Goal: Book appointment/travel/reservation

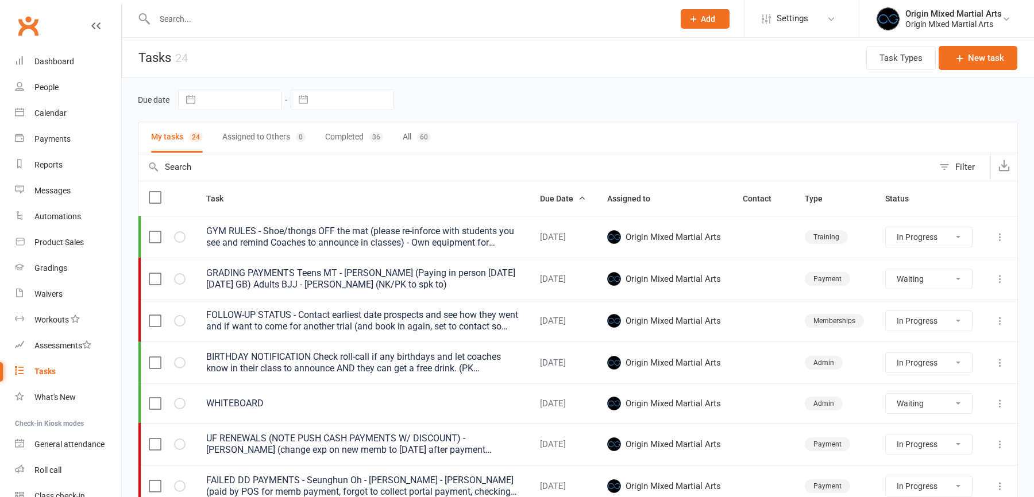
select select "started"
select select "waiting"
select select "started"
select select "waiting"
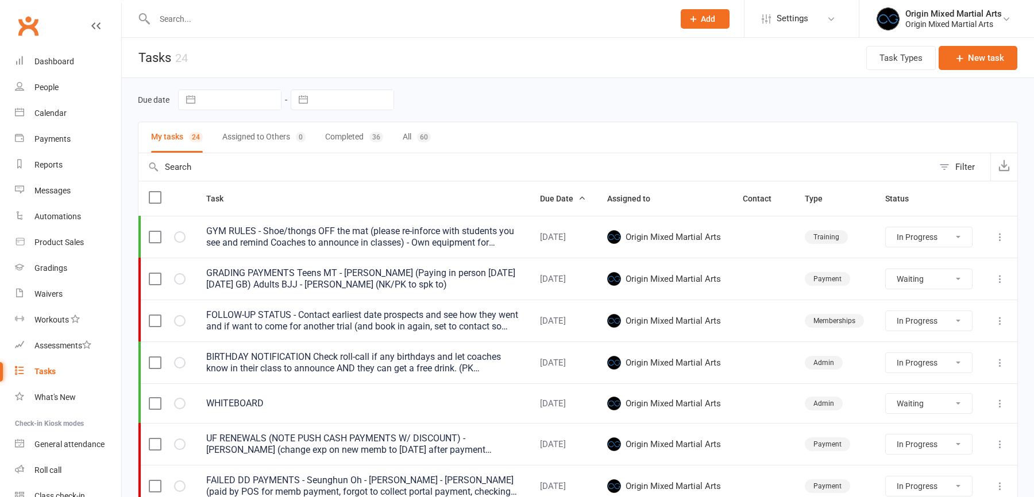
select select "started"
select select "waiting"
select select "started"
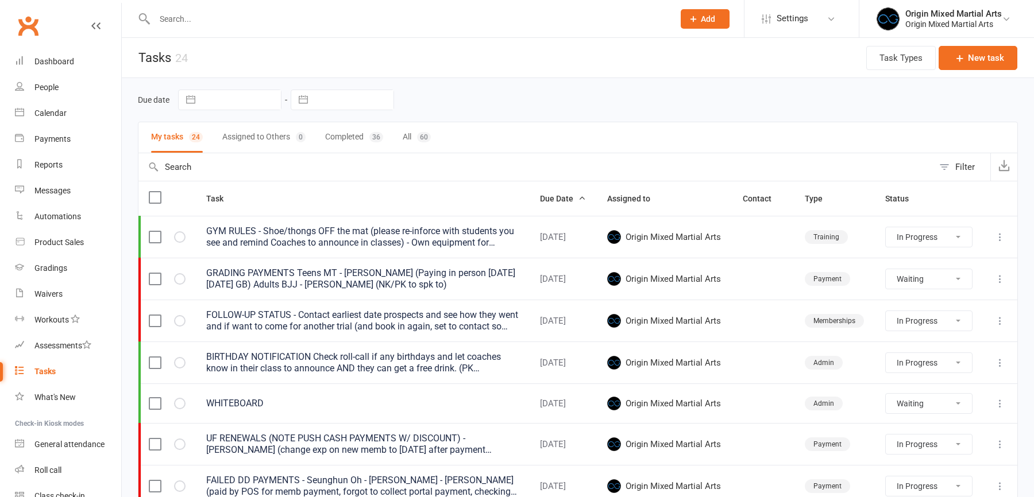
select select "started"
select select "waiting"
select select "started"
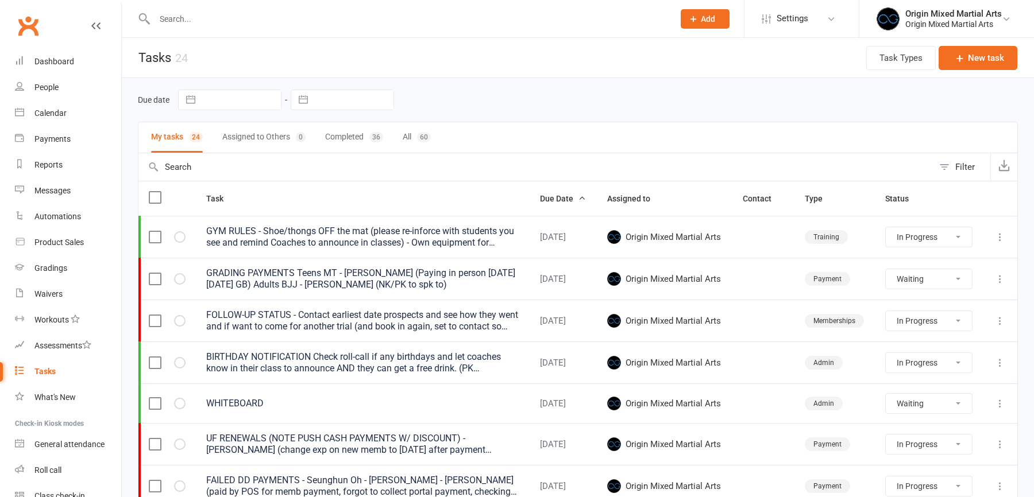
select select "started"
select select "waiting"
select select "started"
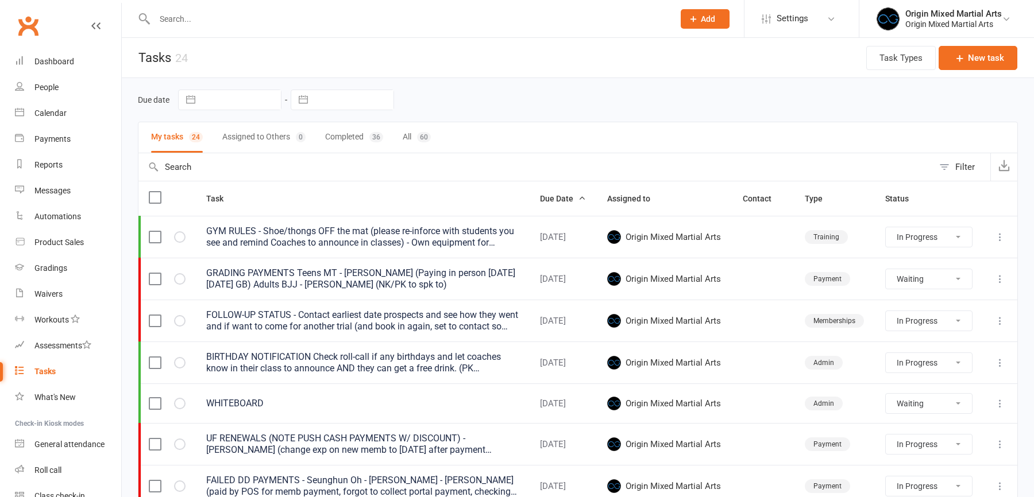
select select "started"
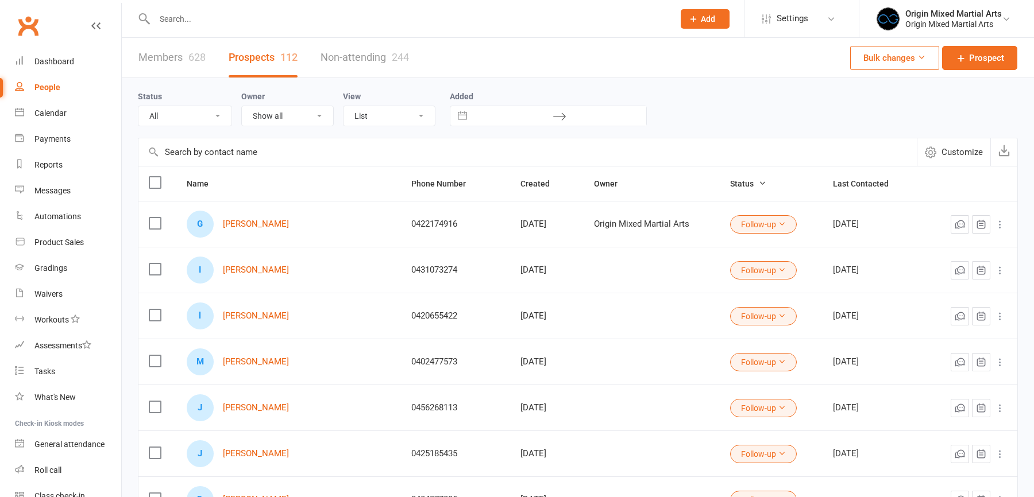
select select "100"
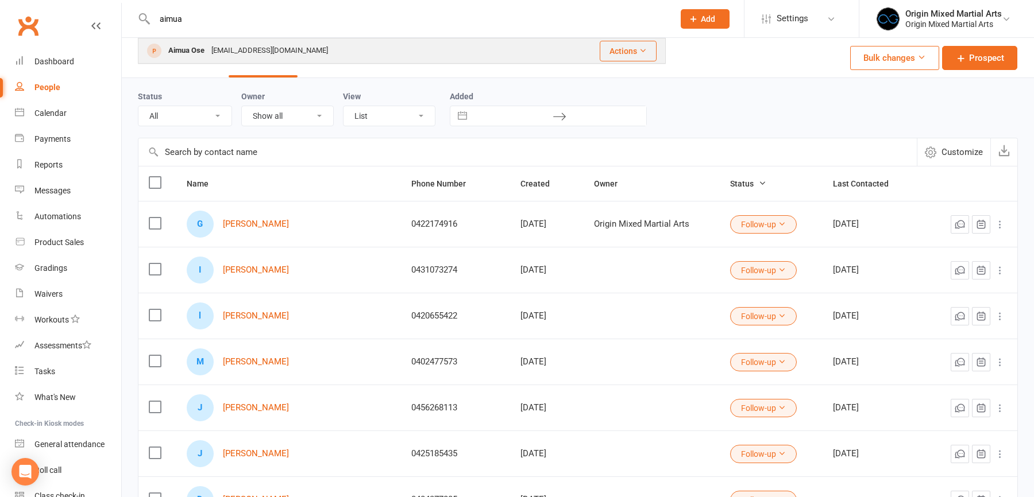
type input "aimua"
click at [225, 52] on div "[EMAIL_ADDRESS][DOMAIN_NAME]" at bounding box center [270, 51] width 124 height 17
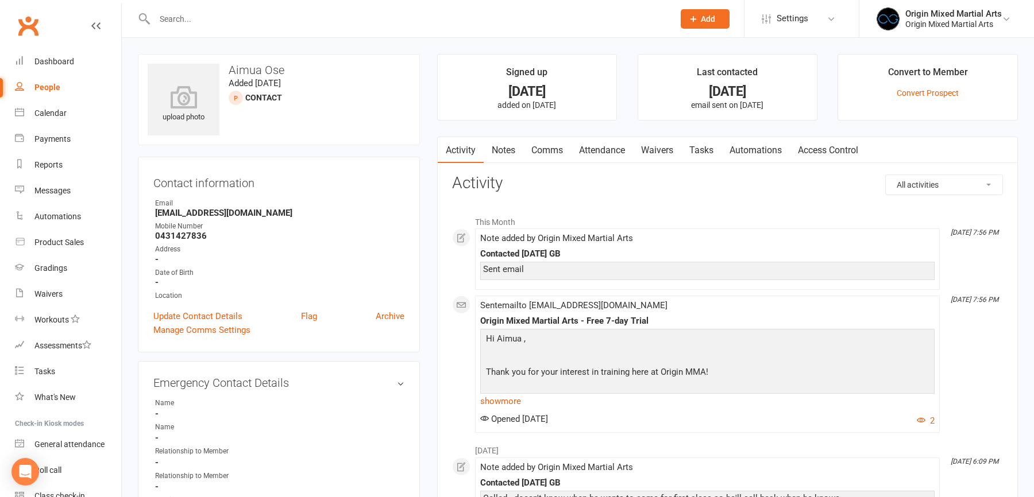
click at [599, 149] on link "Attendance" at bounding box center [602, 150] width 62 height 26
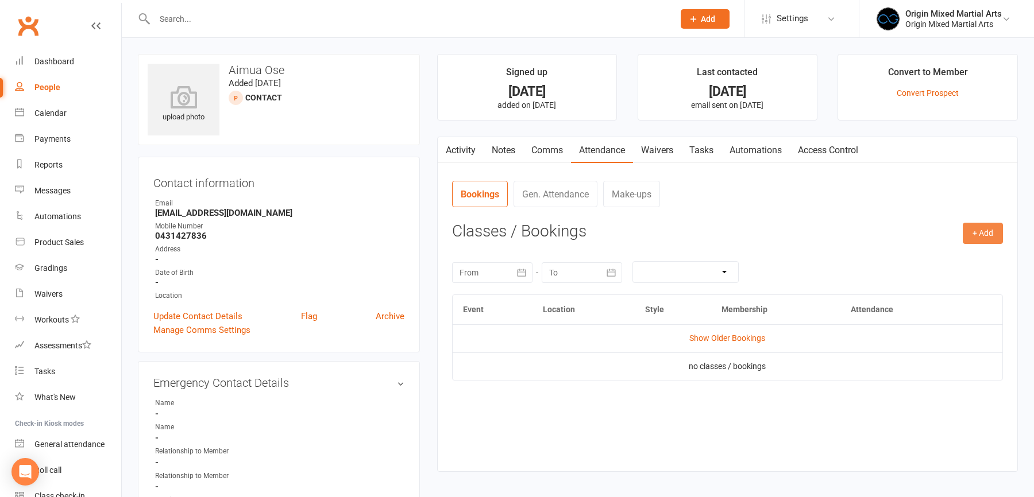
click at [976, 234] on button "+ Add" at bounding box center [983, 233] width 40 height 21
click at [909, 257] on link "Book Event" at bounding box center [946, 259] width 114 height 23
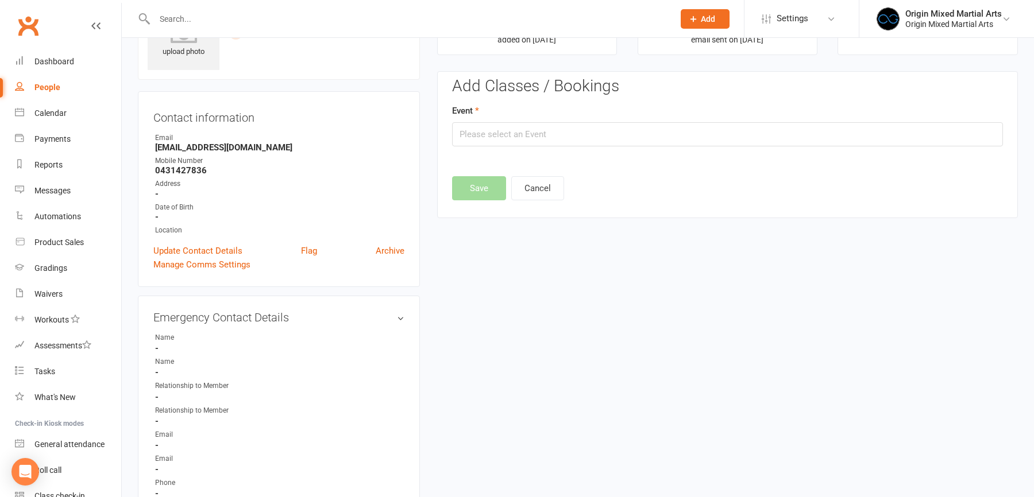
scroll to position [78, 0]
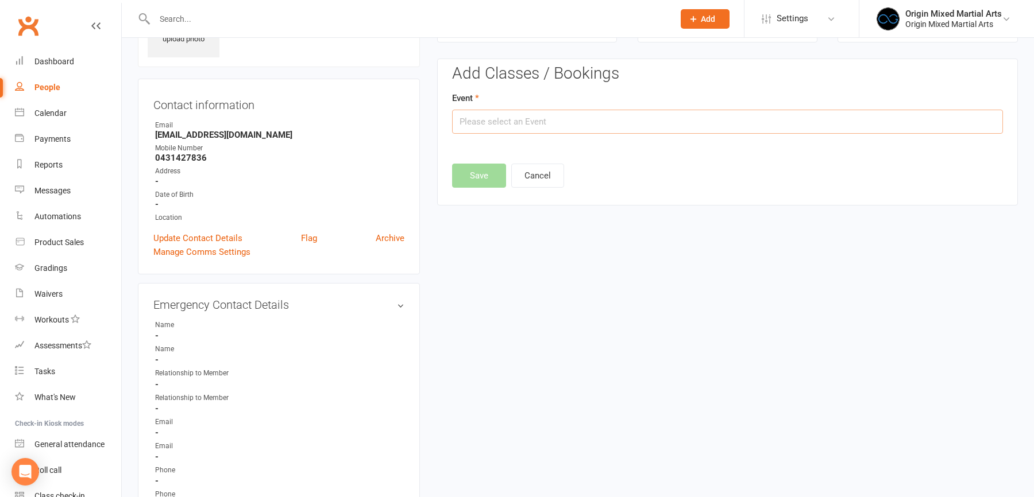
click at [610, 122] on input "text" at bounding box center [727, 122] width 551 height 24
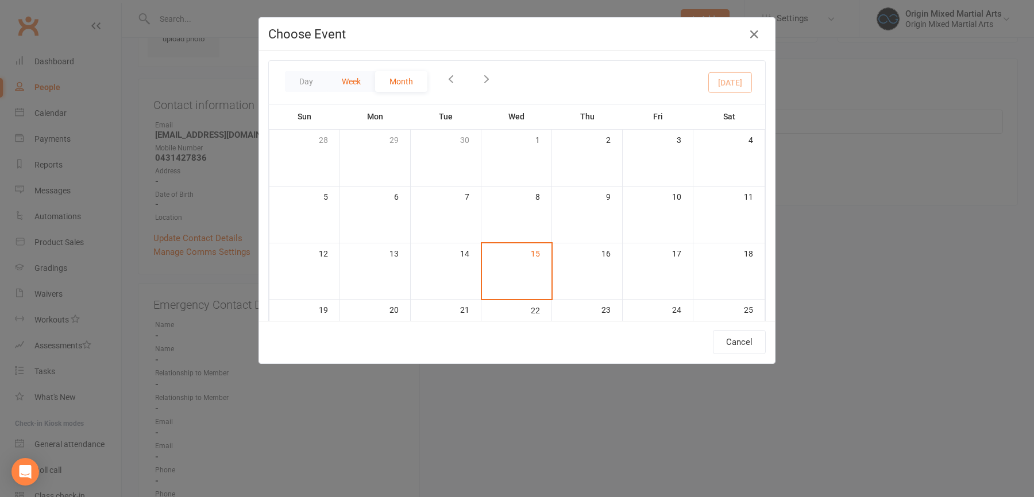
click at [348, 75] on button "Week" at bounding box center [351, 81] width 48 height 21
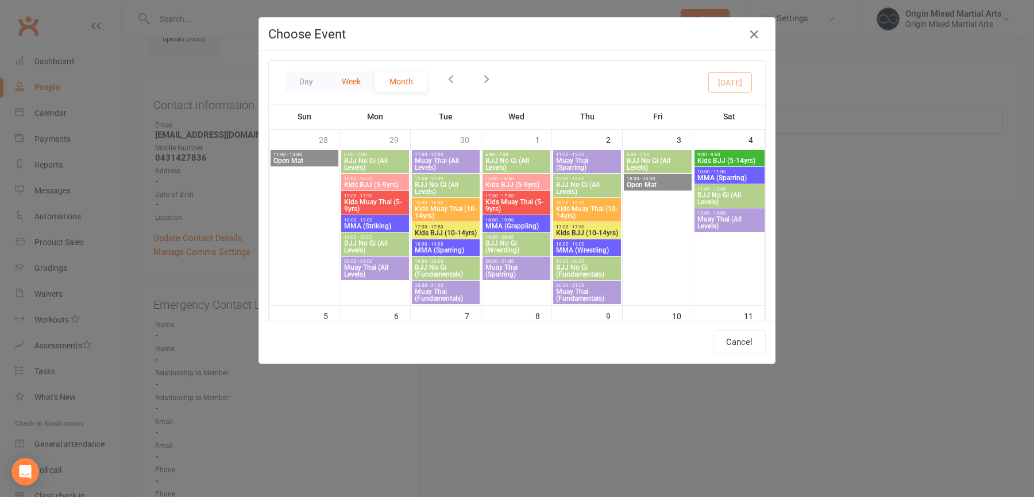
click at [348, 78] on button "Week" at bounding box center [351, 81] width 48 height 21
click at [350, 79] on button "Week" at bounding box center [351, 81] width 48 height 21
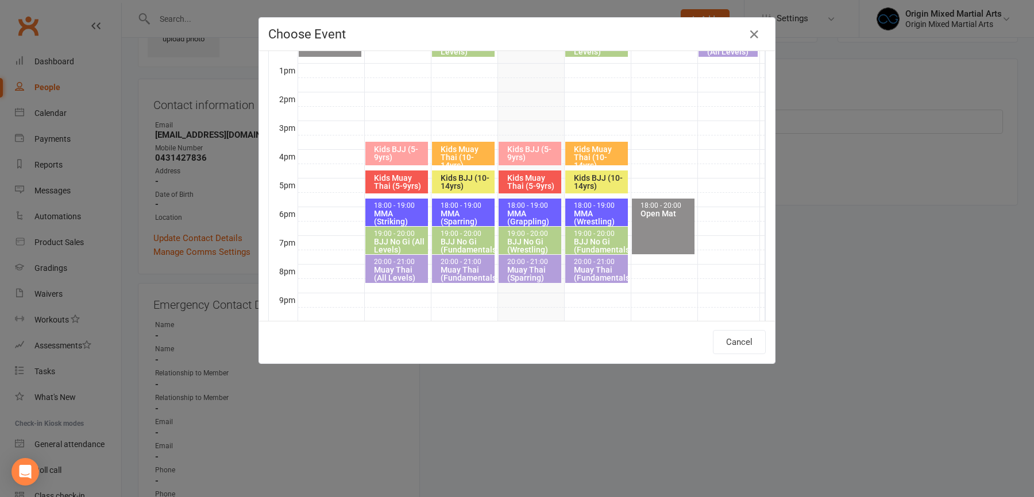
scroll to position [105, 0]
click at [591, 237] on div "BJJ No Gi (Fundamentals)" at bounding box center [599, 245] width 52 height 16
type input "BJJ No Gi (Fundamentals) - [DATE] 7:00:00 PM"
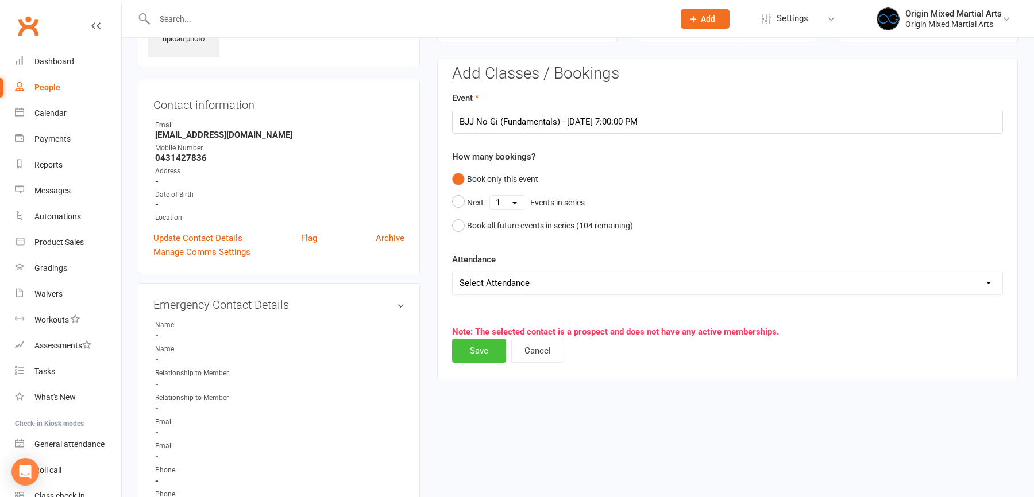
click at [479, 352] on button "Save" at bounding box center [479, 351] width 54 height 24
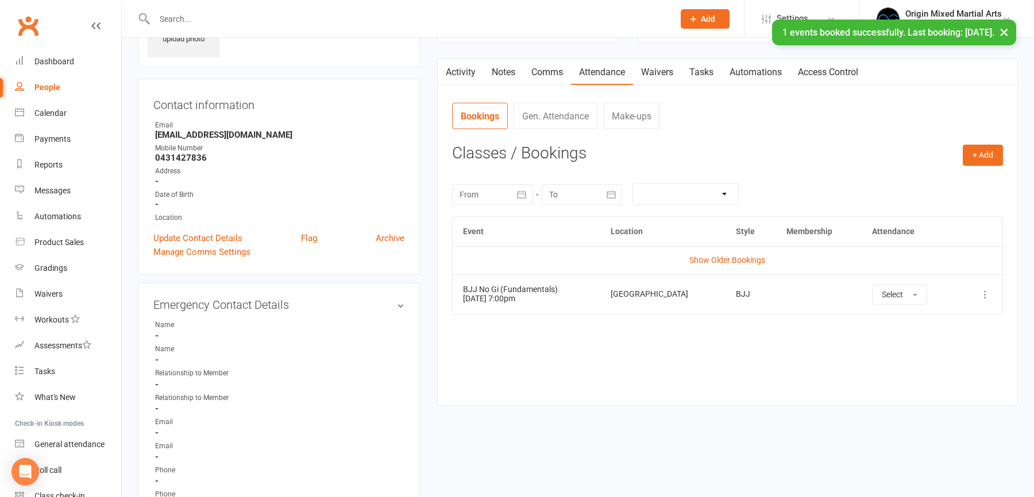
scroll to position [0, 0]
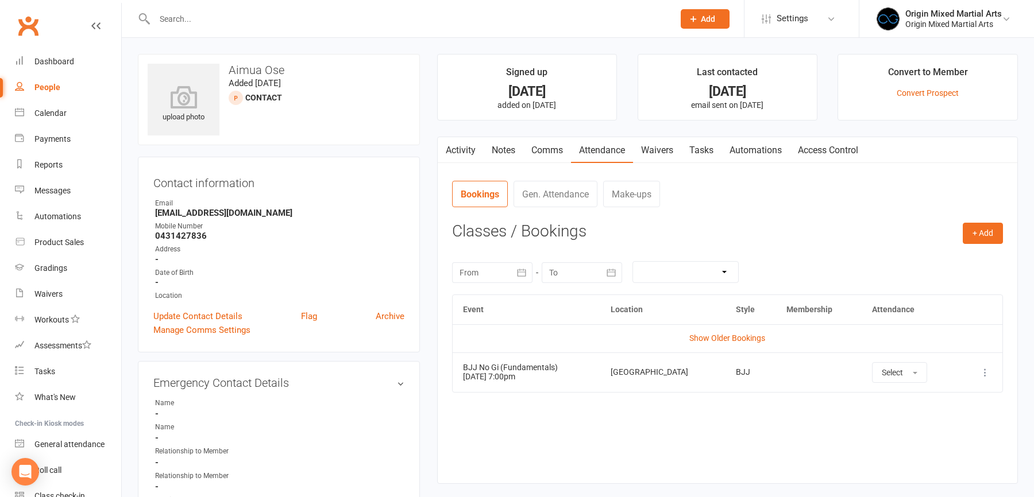
click at [770, 148] on link "Automations" at bounding box center [756, 150] width 68 height 26
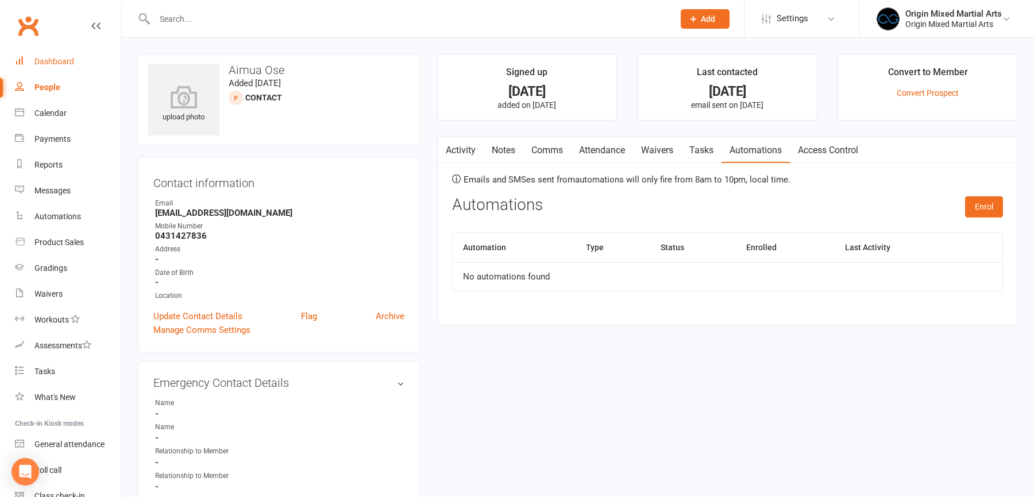
click at [67, 60] on div "Dashboard" at bounding box center [54, 61] width 40 height 9
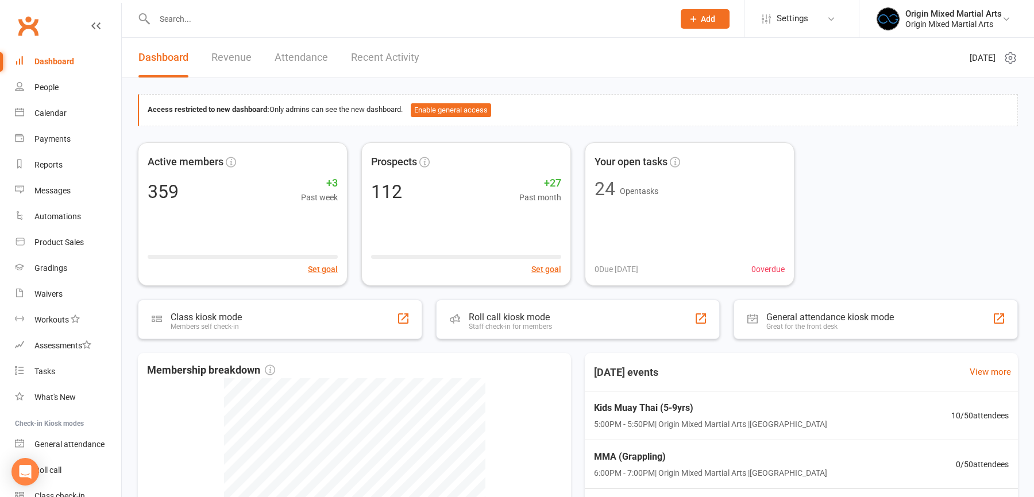
click at [178, 20] on input "text" at bounding box center [408, 19] width 515 height 16
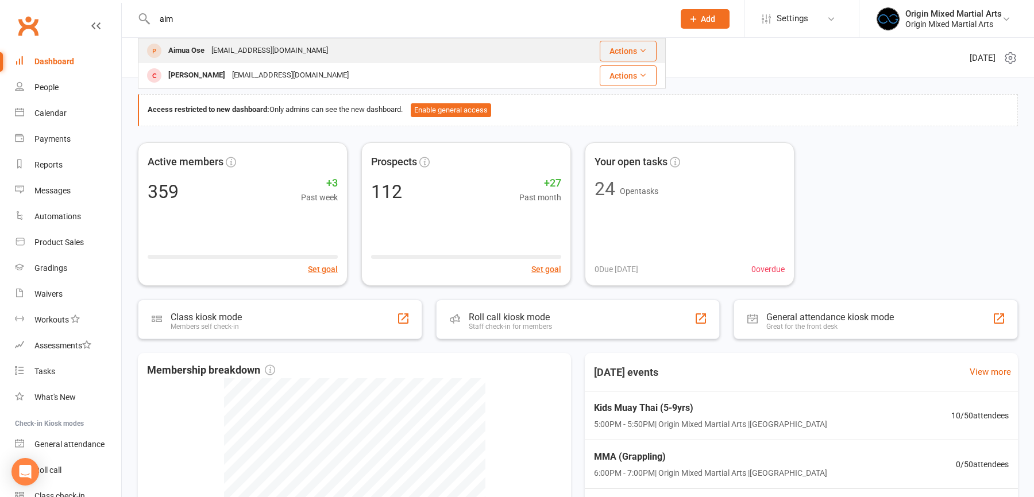
type input "aim"
click at [183, 58] on div "Aimua Ose" at bounding box center [186, 51] width 43 height 17
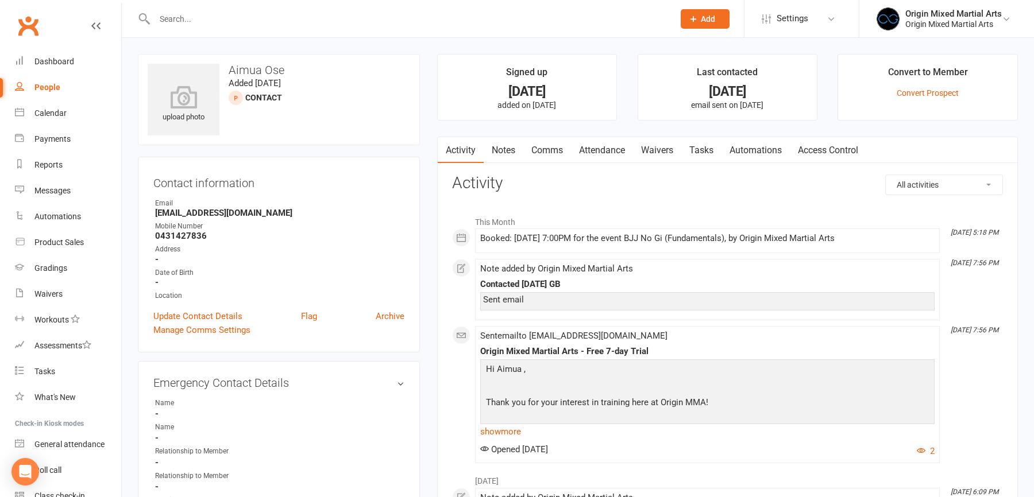
click at [746, 150] on link "Automations" at bounding box center [756, 150] width 68 height 26
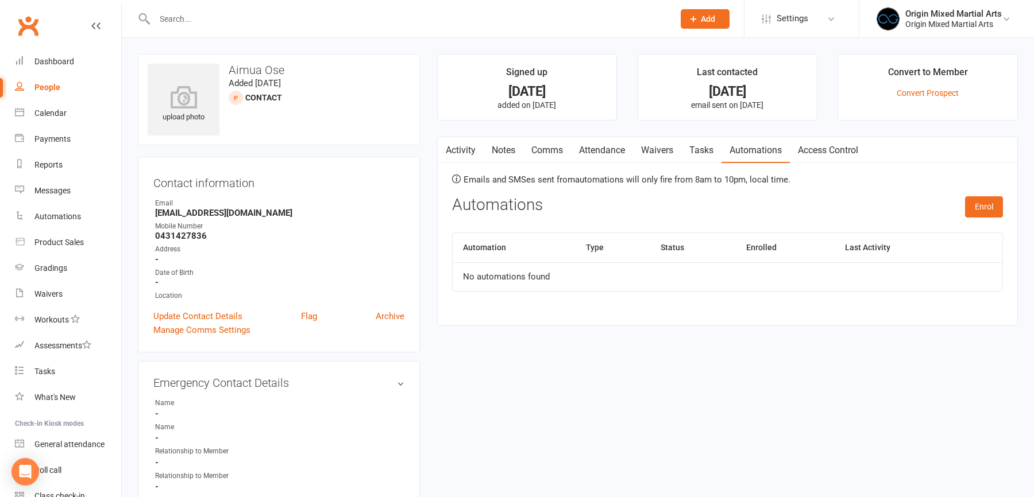
click at [595, 145] on link "Attendance" at bounding box center [602, 150] width 62 height 26
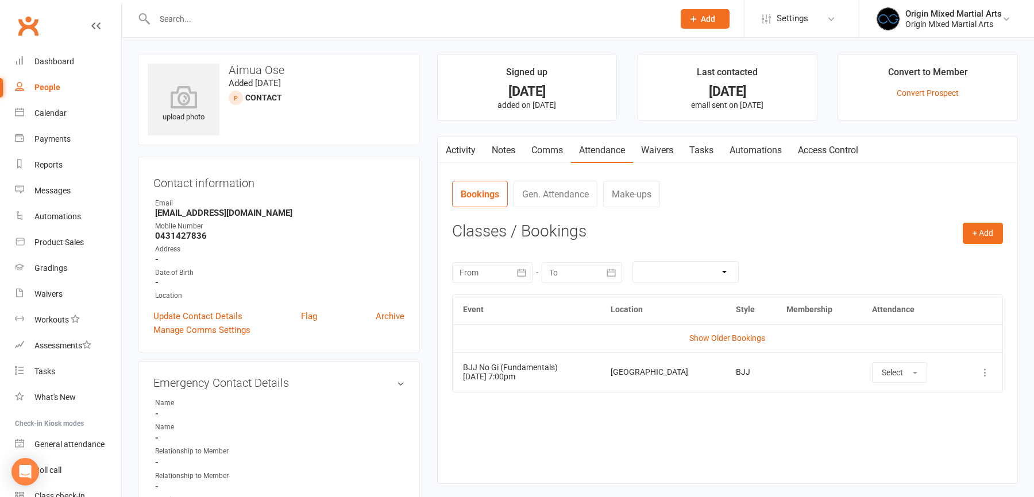
click at [44, 89] on div "People" at bounding box center [47, 87] width 26 height 9
select select "100"
